Goal: Information Seeking & Learning: Learn about a topic

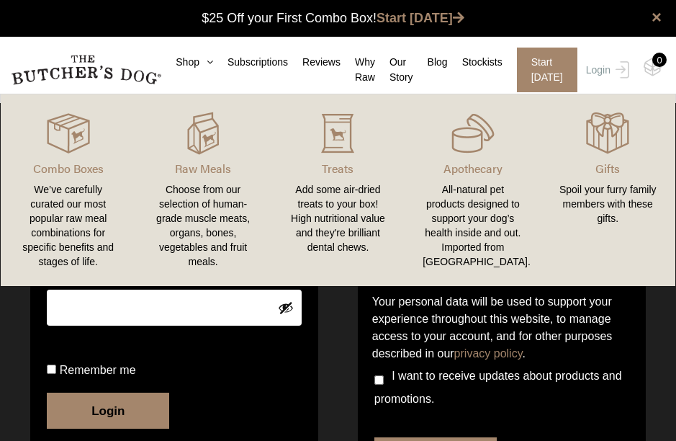
click at [489, 218] on div "All-natural pet products designed to support your dog’s health inside and out. …" at bounding box center [473, 225] width 100 height 86
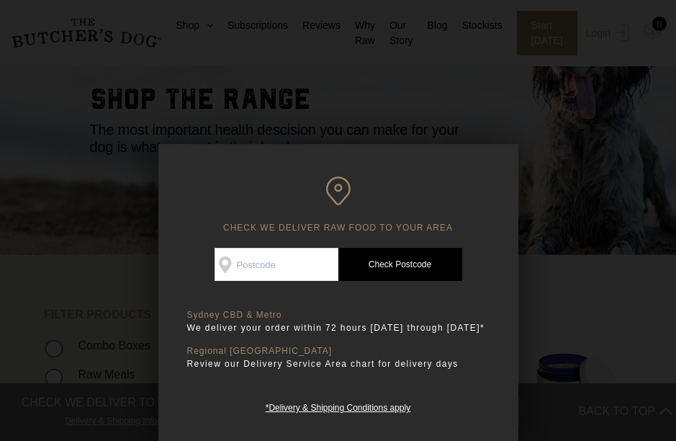
scroll to position [107, 0]
click at [293, 263] on input "Check Availability At" at bounding box center [277, 264] width 124 height 33
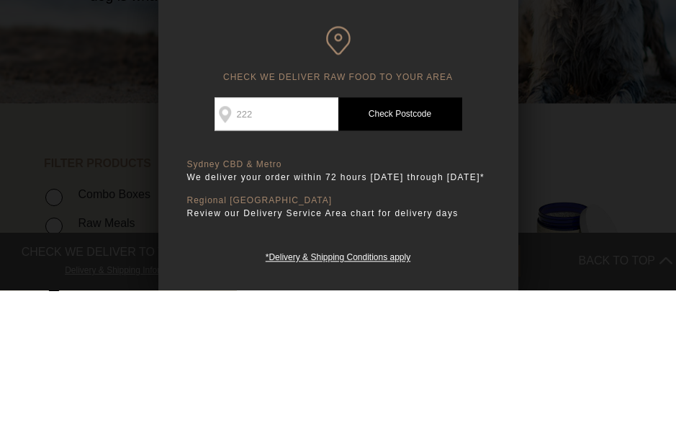
type input "2225"
click at [419, 248] on link "Check Postcode" at bounding box center [401, 264] width 124 height 33
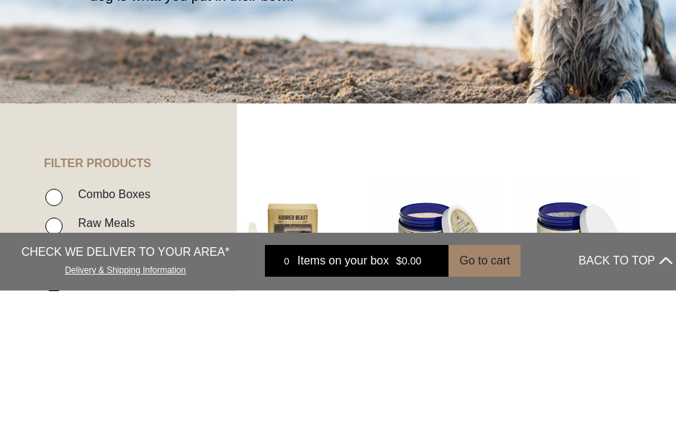
scroll to position [258, 0]
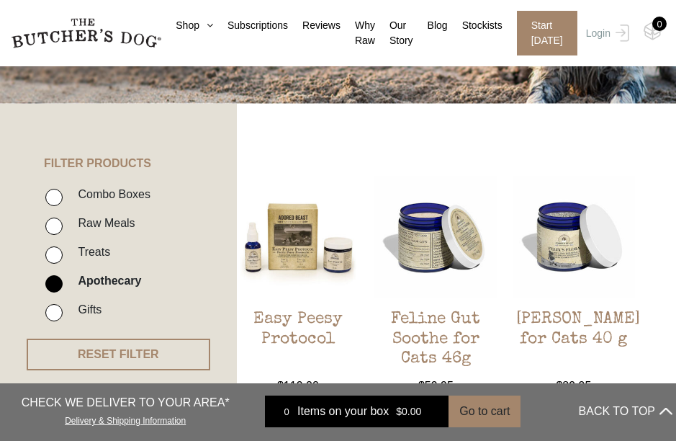
click at [304, 317] on h2 "Easy Peesy Protocol" at bounding box center [298, 344] width 122 height 68
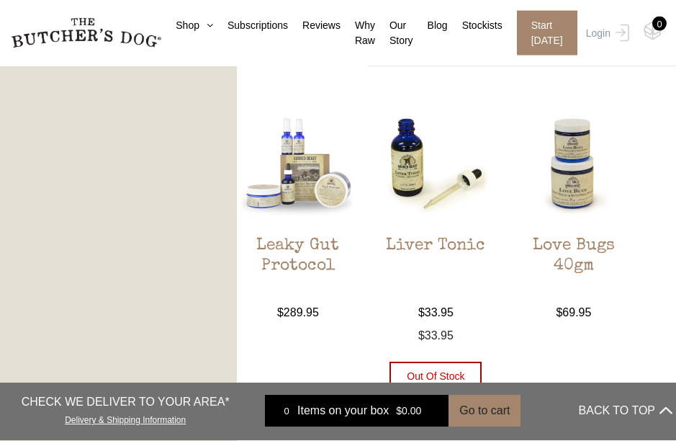
scroll to position [1281, 0]
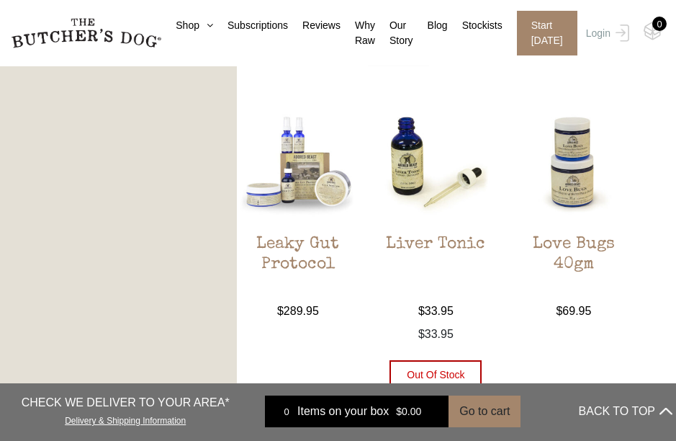
click at [460, 267] on h2 "Liver Tonic" at bounding box center [436, 269] width 122 height 68
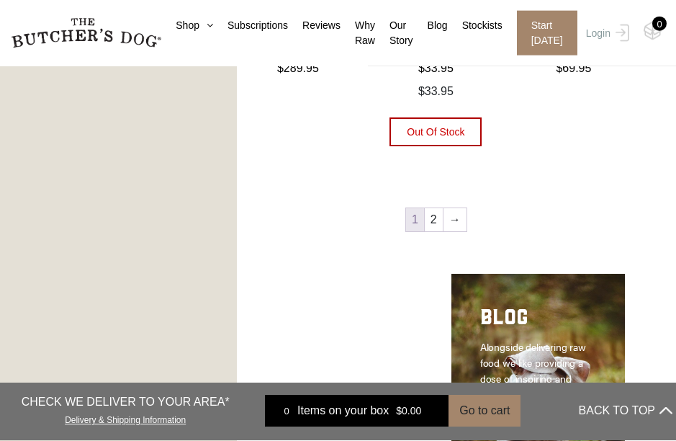
scroll to position [1557, 0]
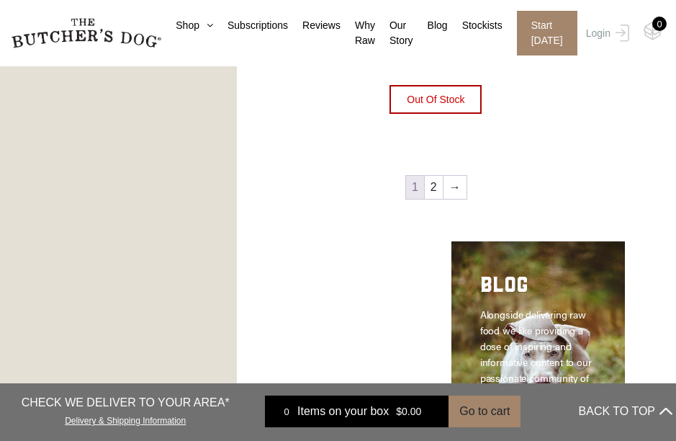
click at [440, 184] on link "2" at bounding box center [434, 187] width 18 height 23
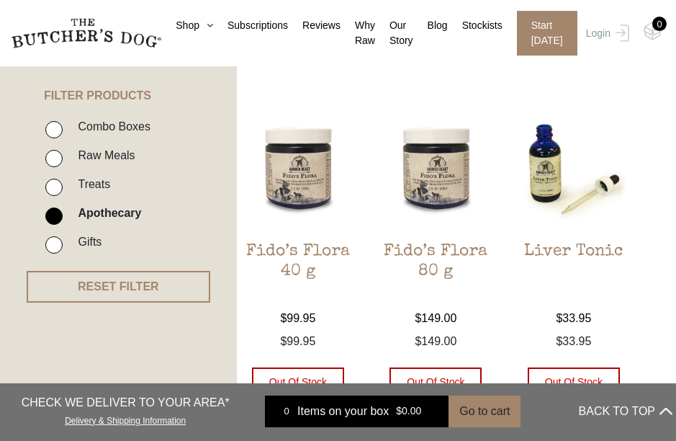
scroll to position [326, 0]
click at [310, 247] on h2 "Fido’s Flora 40 g" at bounding box center [298, 276] width 122 height 68
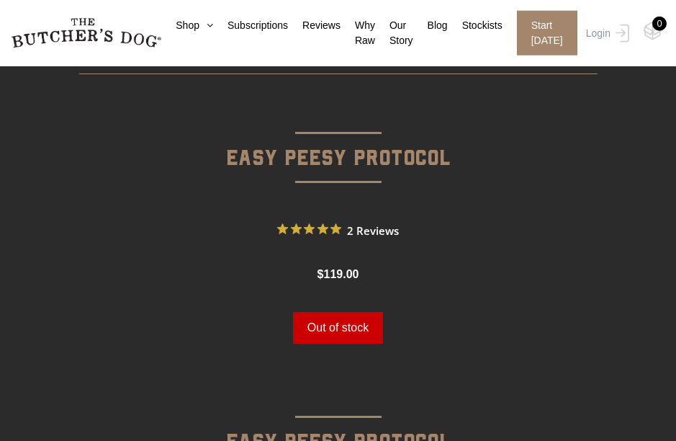
scroll to position [431, 0]
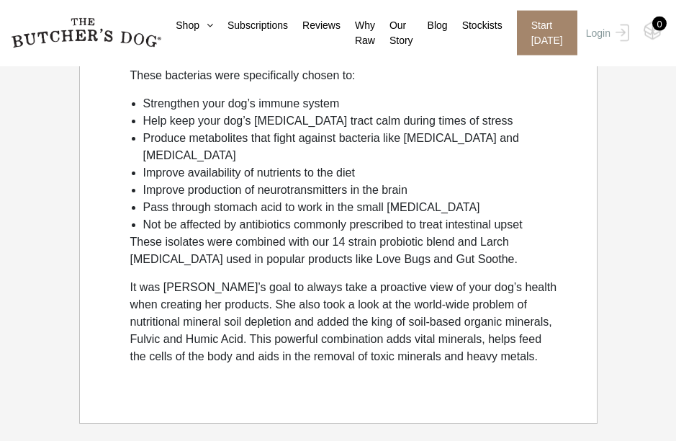
scroll to position [1263, 0]
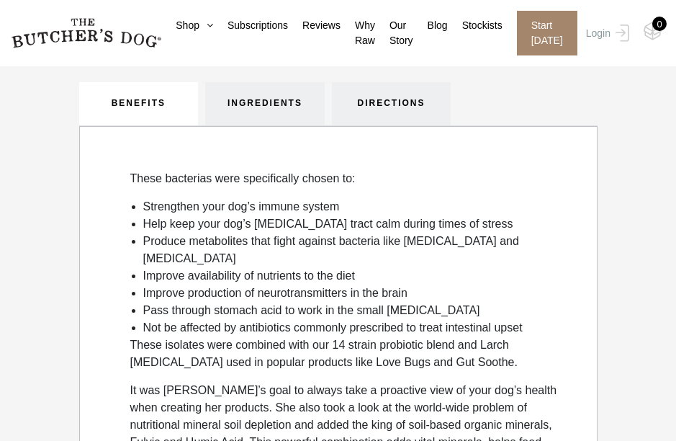
click at [268, 99] on link "INGREDIENTS" at bounding box center [265, 103] width 120 height 43
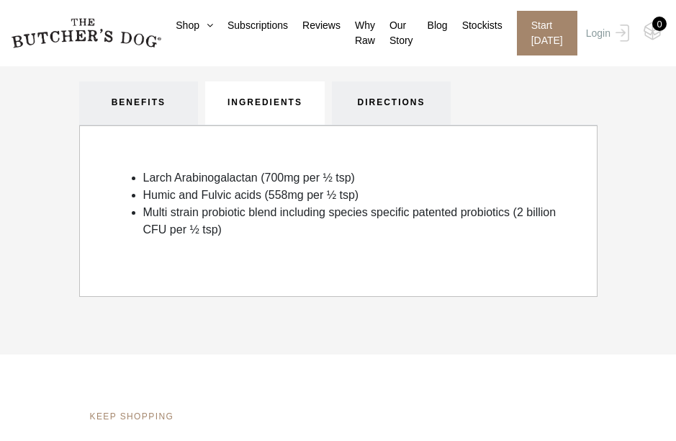
click at [158, 97] on link "BENEFITS" at bounding box center [139, 102] width 120 height 43
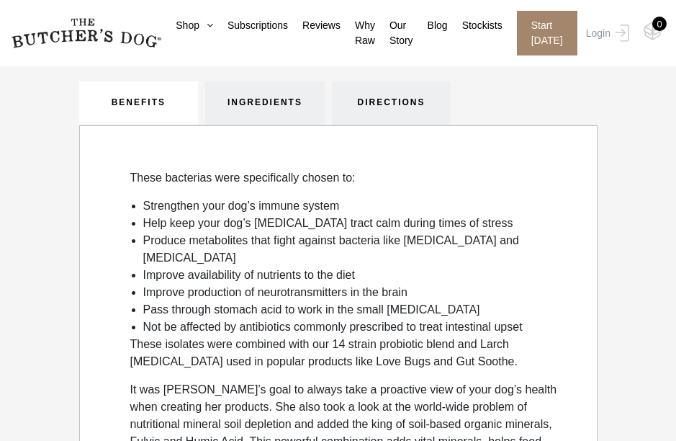
click at [415, 101] on link "DIRECTIONS" at bounding box center [392, 102] width 120 height 43
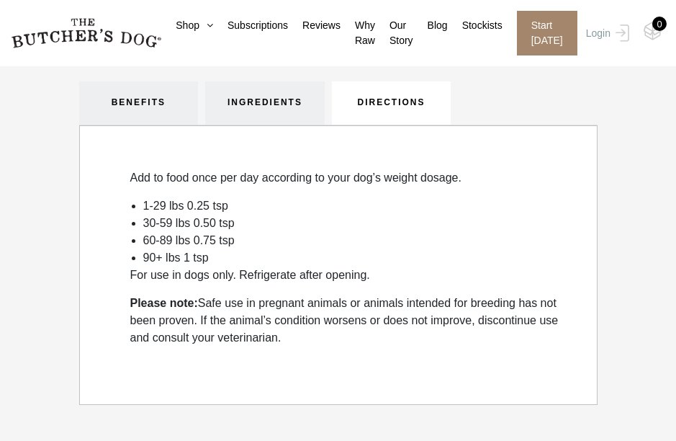
click at [156, 99] on link "BENEFITS" at bounding box center [139, 102] width 120 height 43
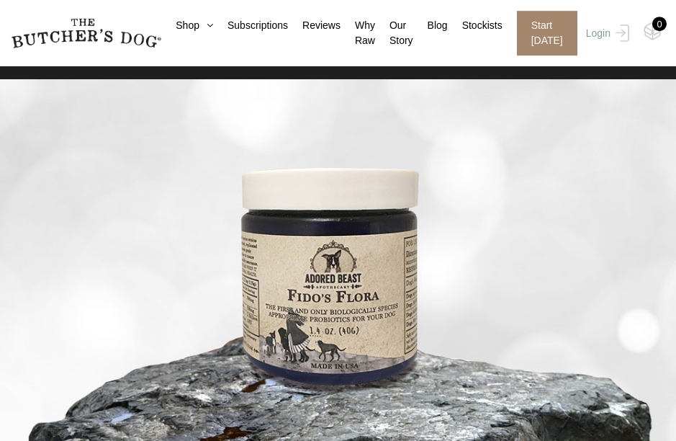
scroll to position [0, 0]
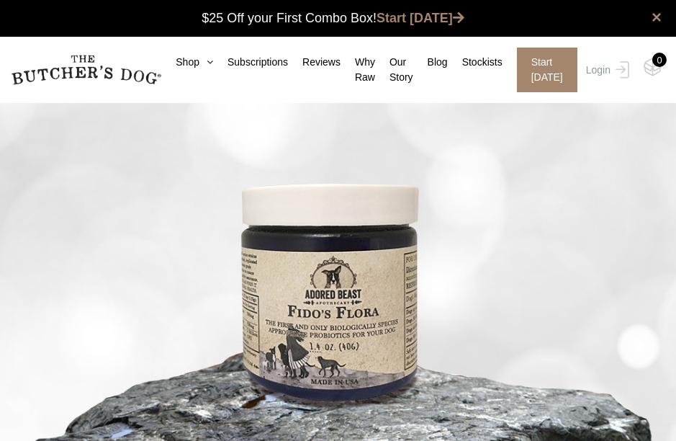
click at [187, 56] on link "Shop" at bounding box center [187, 62] width 52 height 15
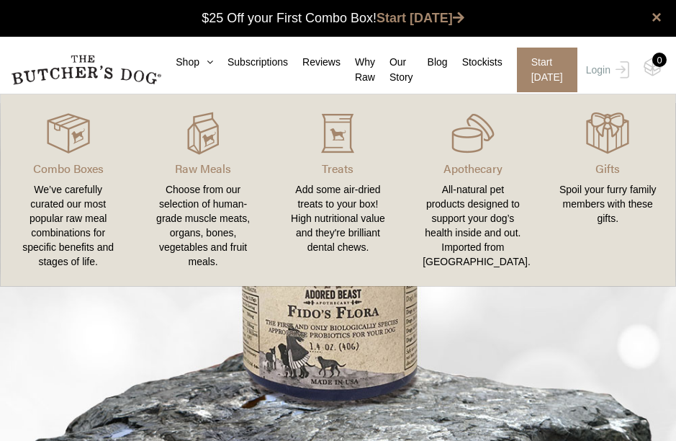
click at [499, 201] on div "All-natural pet products designed to support your dog’s health inside and out. …" at bounding box center [473, 225] width 100 height 86
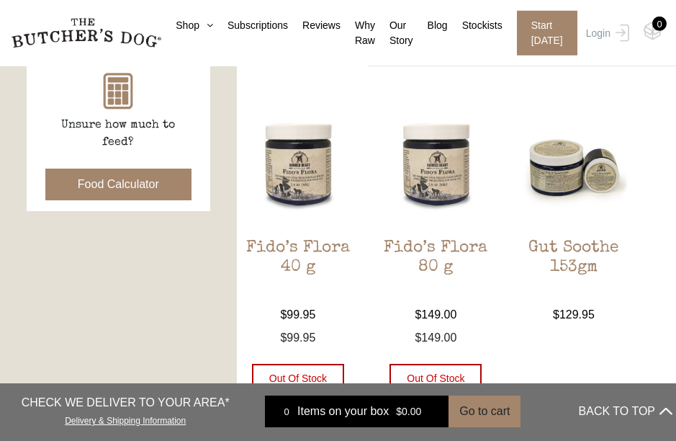
scroll to position [667, 0]
click at [588, 258] on h2 "Gut Soothe 153gm" at bounding box center [574, 272] width 122 height 68
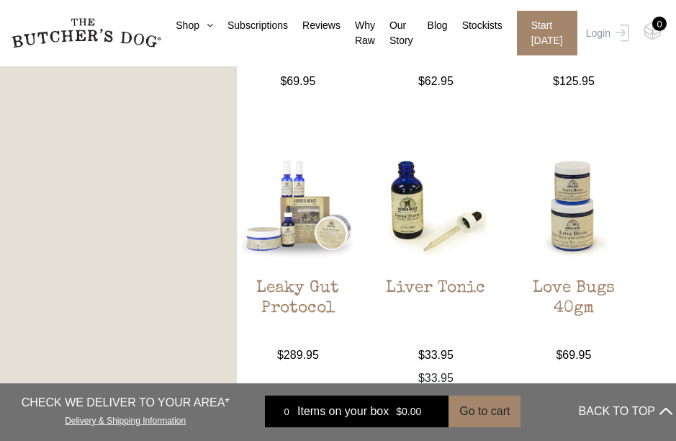
scroll to position [1238, 0]
click at [463, 289] on h2 "Liver Tonic" at bounding box center [436, 313] width 122 height 68
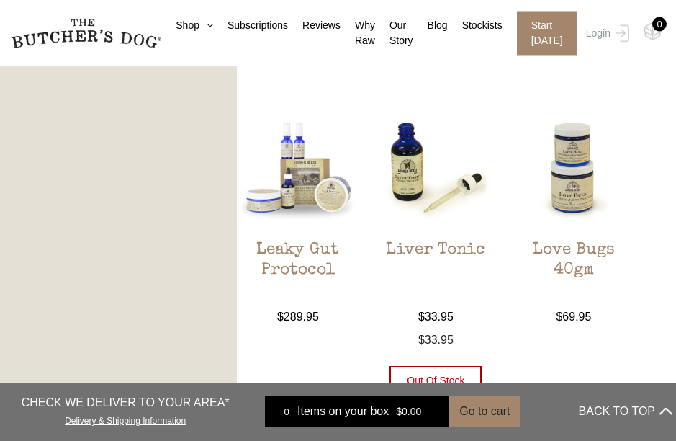
scroll to position [1274, 0]
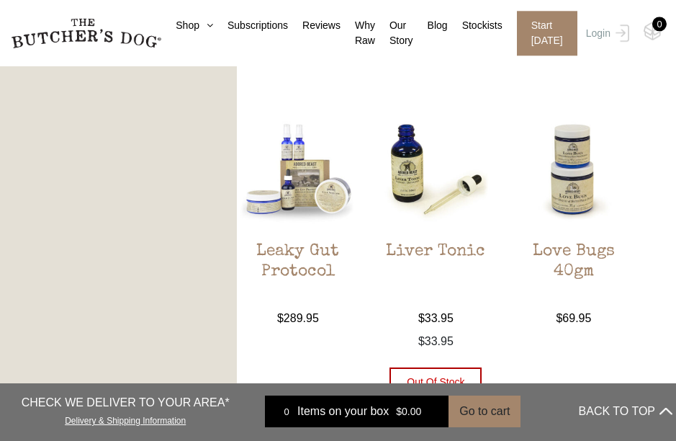
click at [576, 264] on h2 "Love Bugs 40gm" at bounding box center [574, 276] width 122 height 68
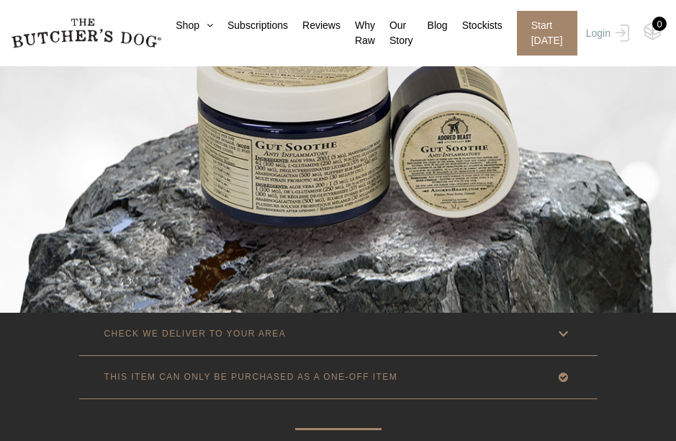
scroll to position [143, 0]
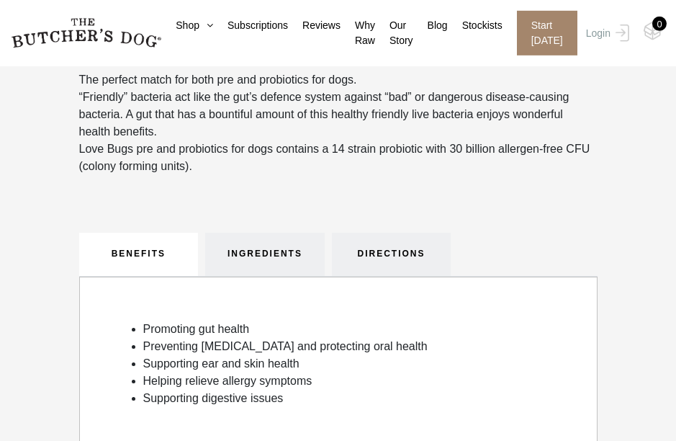
scroll to position [805, 0]
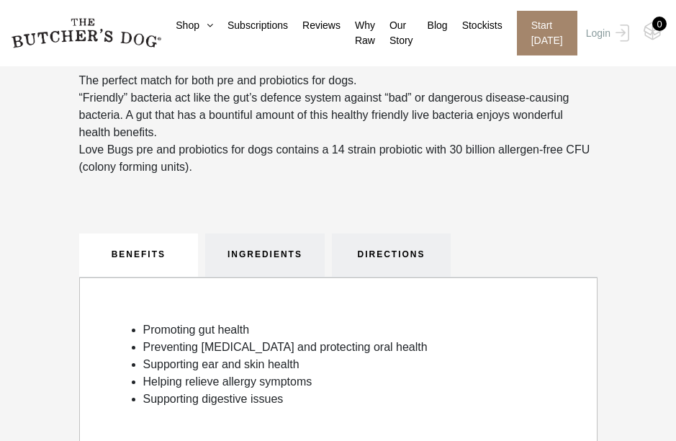
click at [416, 250] on link "DIRECTIONS" at bounding box center [392, 254] width 120 height 43
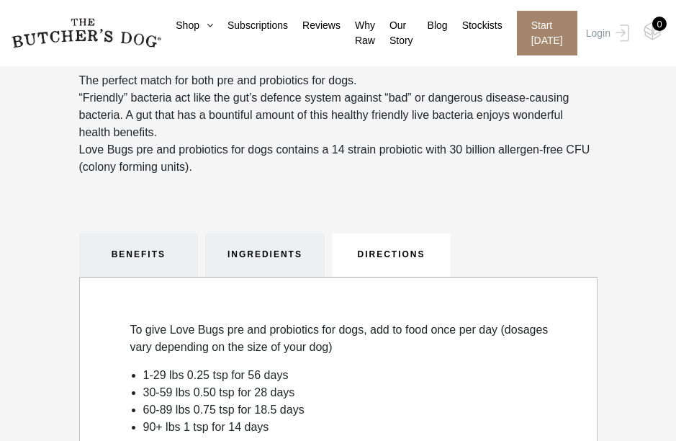
click at [146, 254] on link "BENEFITS" at bounding box center [139, 254] width 120 height 43
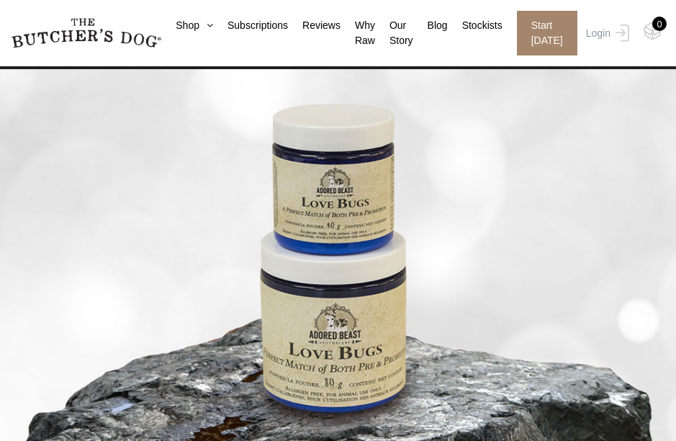
scroll to position [48, 0]
